Goal: Information Seeking & Learning: Learn about a topic

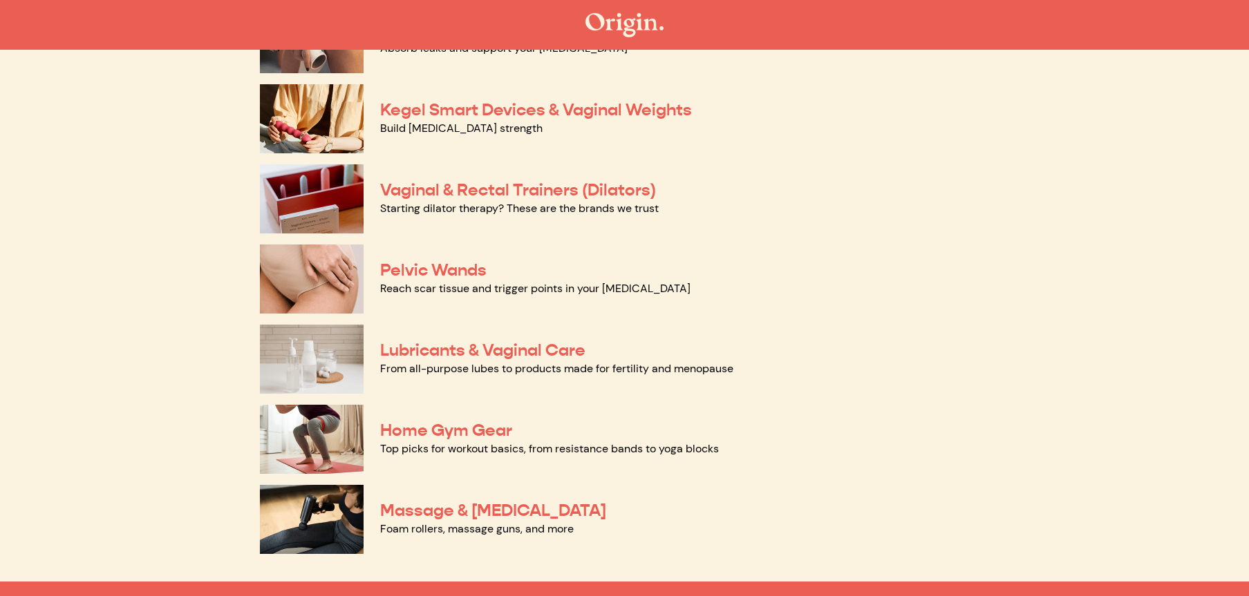
scroll to position [507, 0]
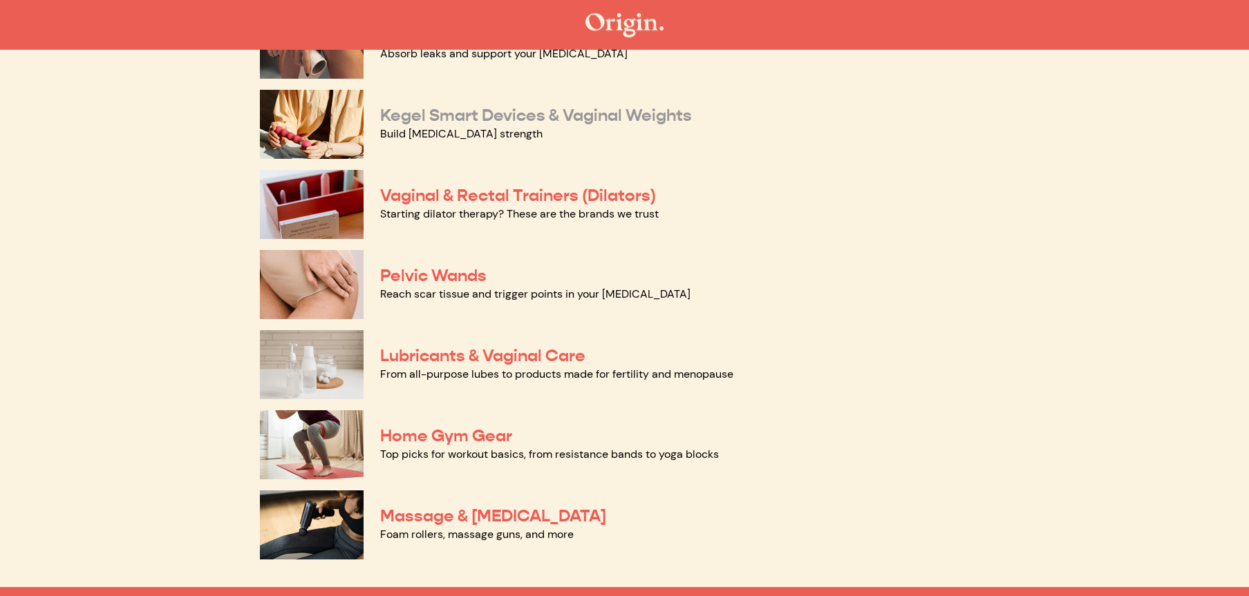
click at [503, 120] on link "Kegel Smart Devices & Vaginal Weights" at bounding box center [536, 115] width 312 height 21
click at [484, 439] on link "Home Gym Gear" at bounding box center [446, 436] width 132 height 21
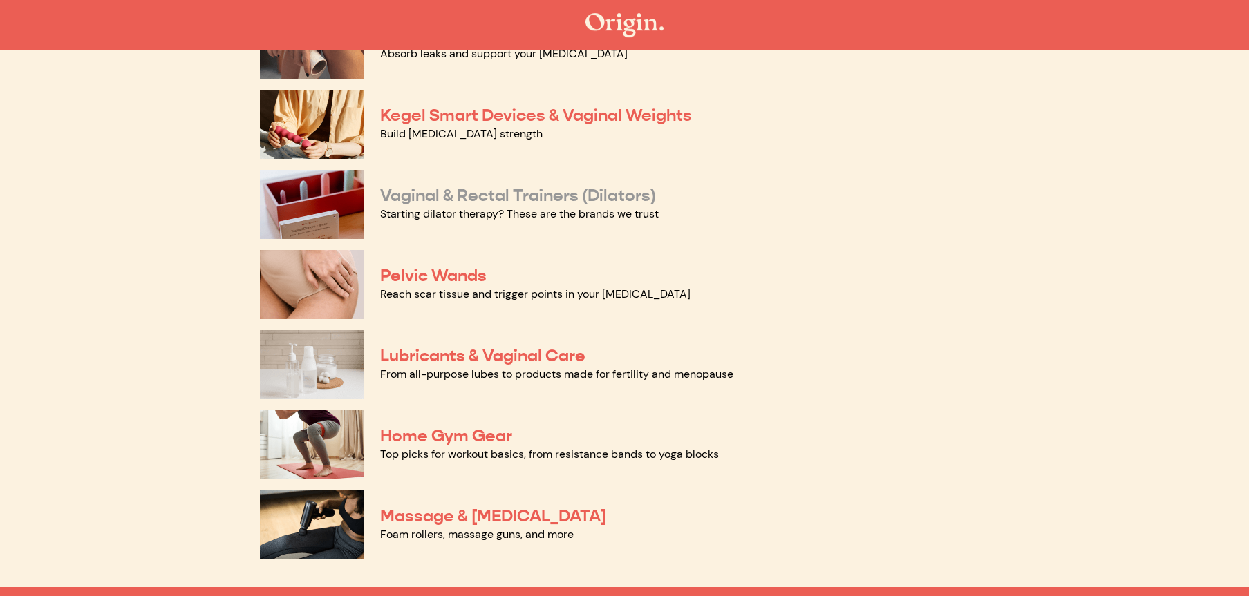
click at [466, 199] on link "Vaginal & Rectal Trainers (Dilators)" at bounding box center [518, 195] width 276 height 21
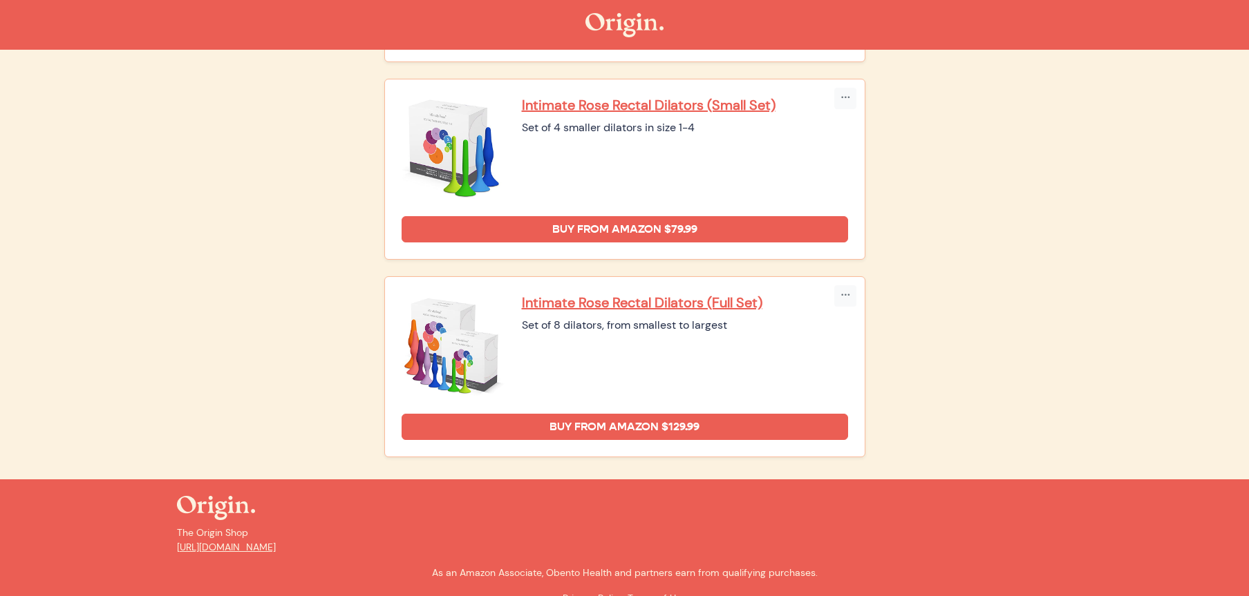
scroll to position [1743, 0]
